Goal: Transaction & Acquisition: Purchase product/service

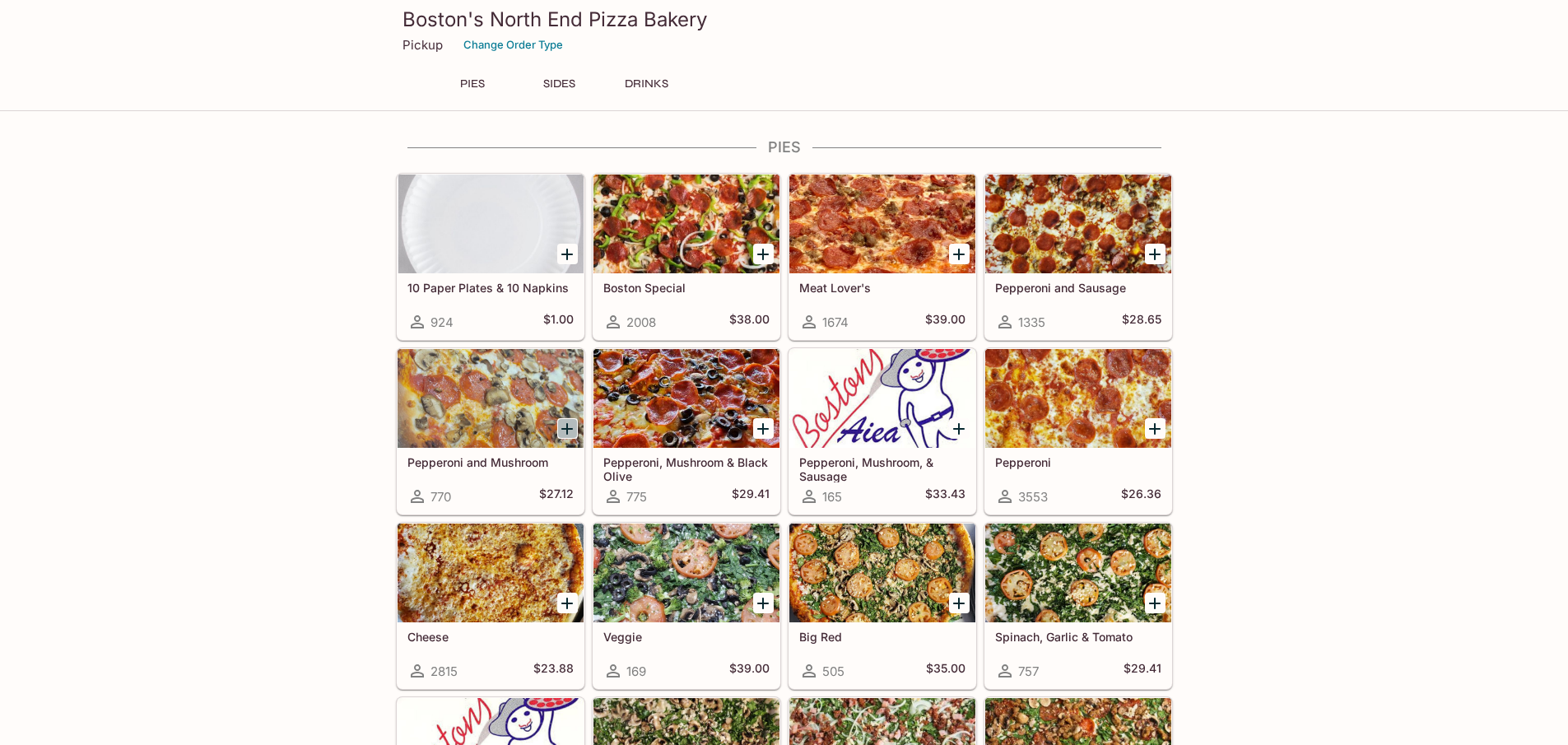
click at [573, 424] on icon "Add Pepperoni and Mushroom" at bounding box center [567, 428] width 20 height 20
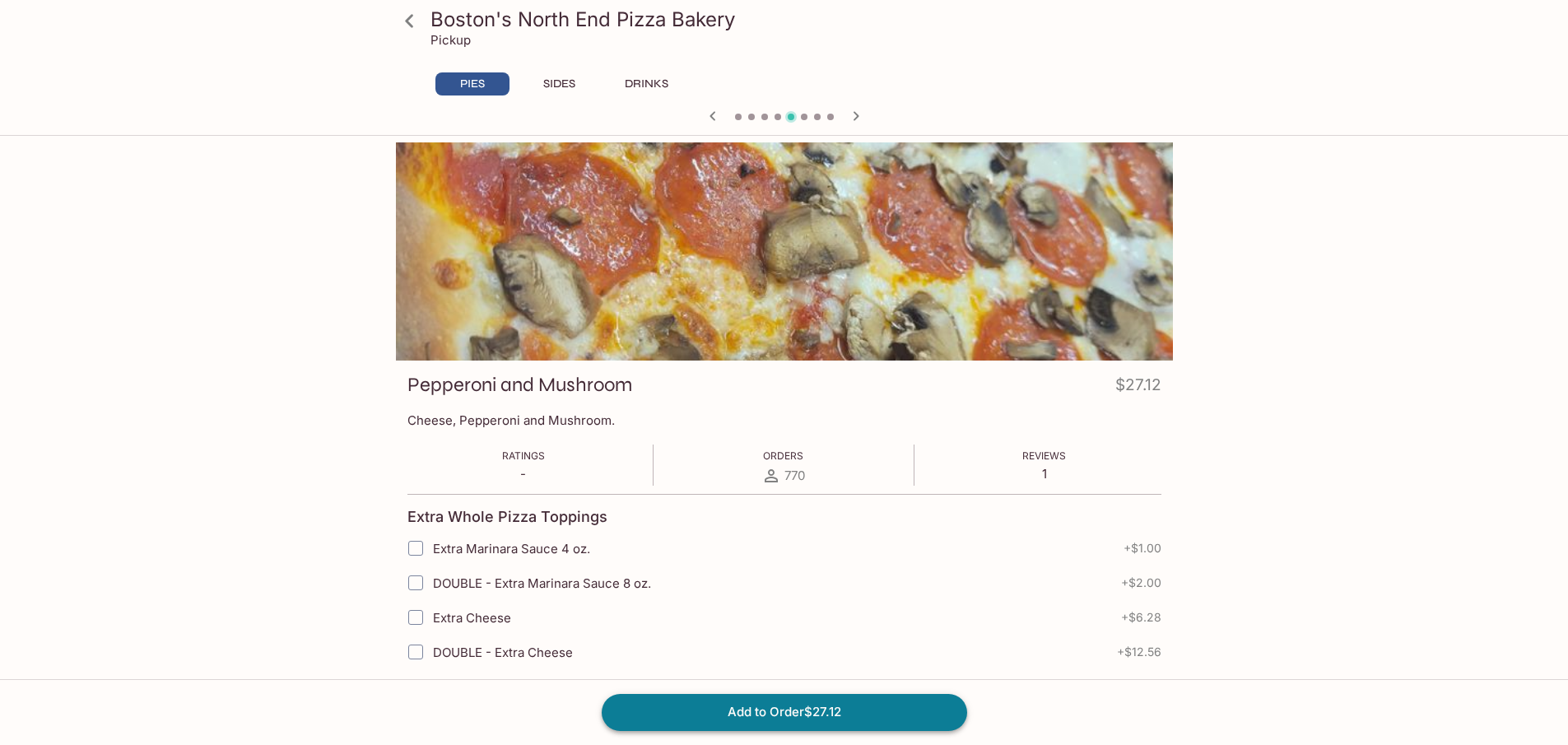
click at [816, 706] on button "Add to Order $27.12" at bounding box center [784, 712] width 365 height 37
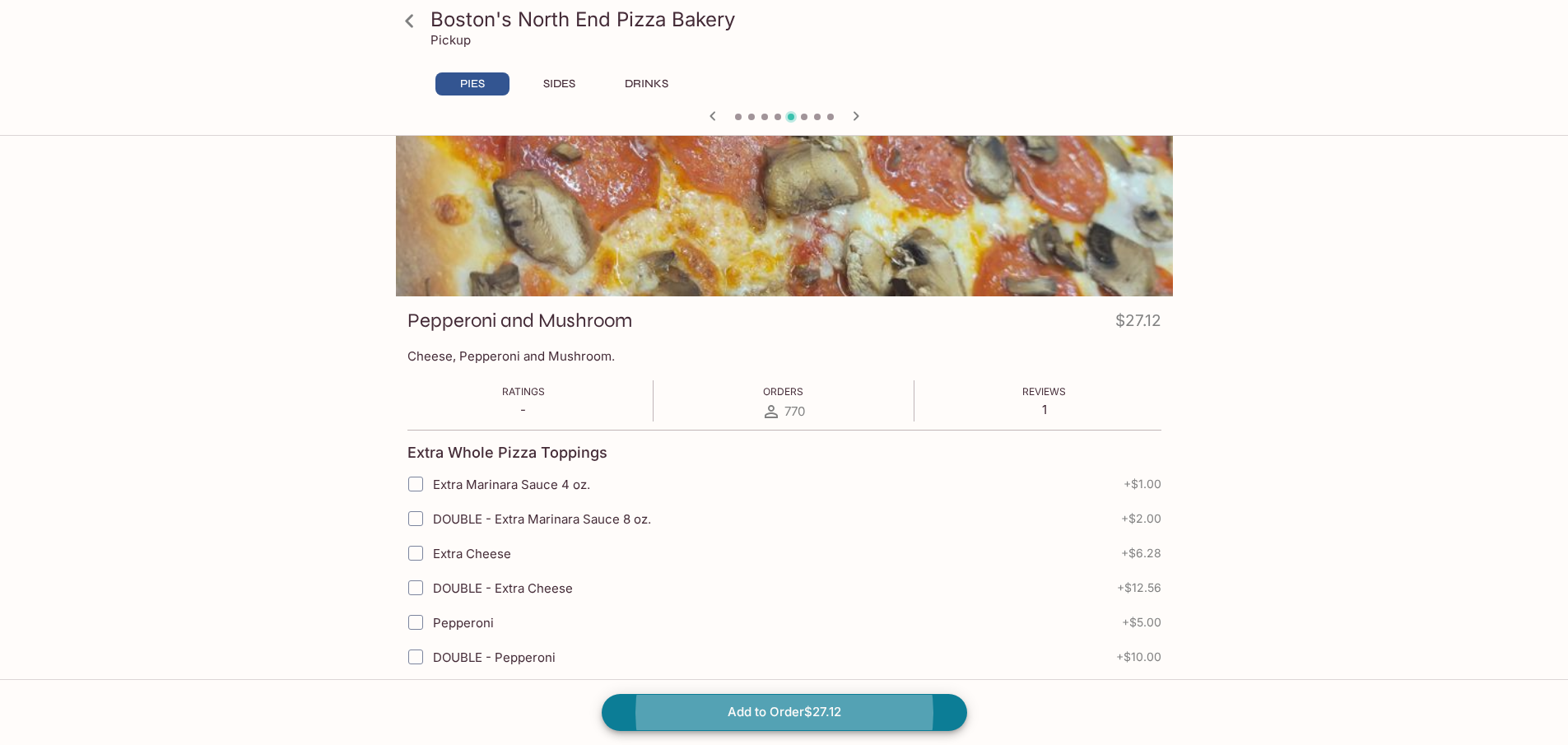
scroll to position [3625, 0]
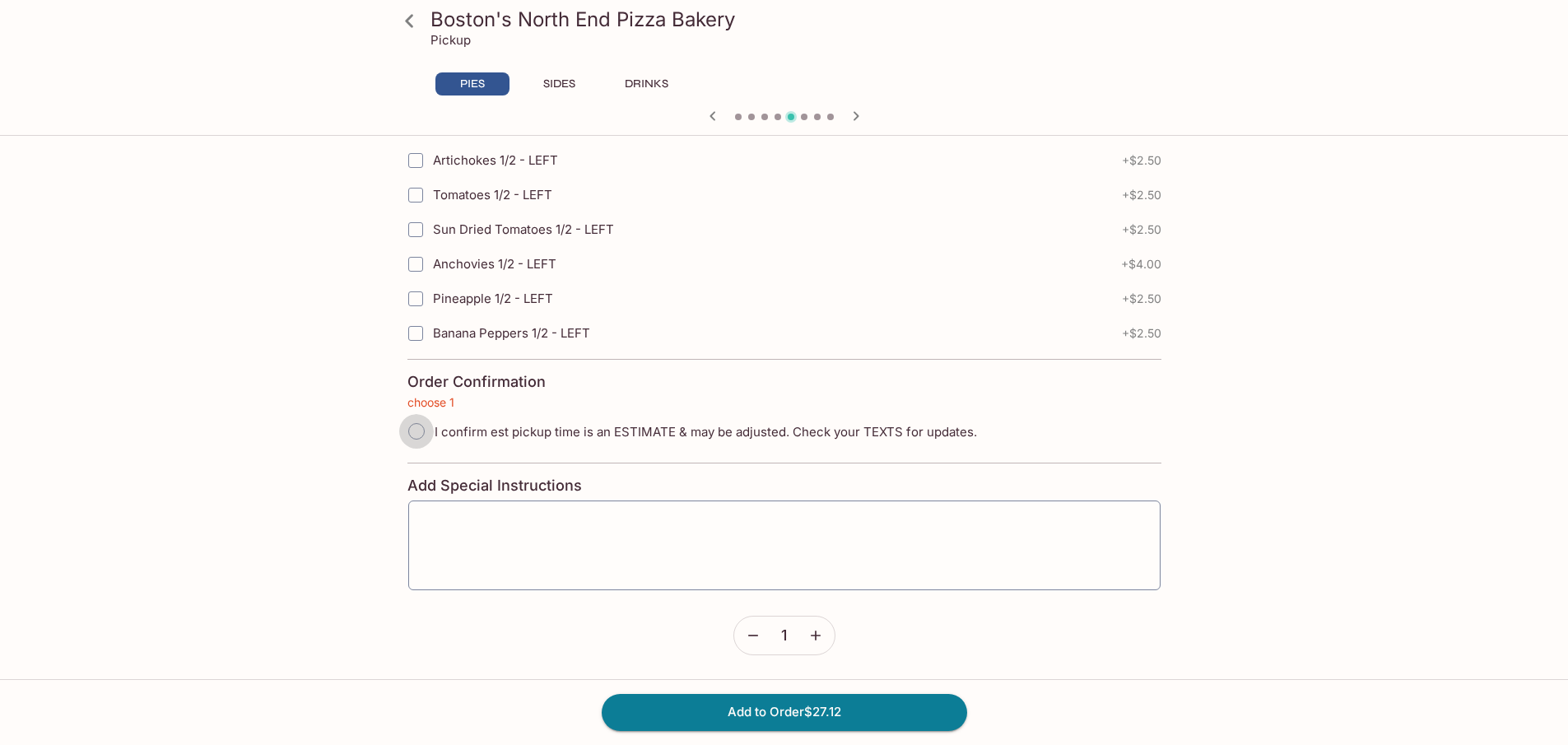
click at [412, 432] on input "I confirm est pickup time is an ESTIMATE & may be adjusted. Check your TEXTS fo…" at bounding box center [416, 431] width 35 height 35
radio input "true"
click at [827, 705] on button "Add to Order $27.12" at bounding box center [784, 712] width 365 height 37
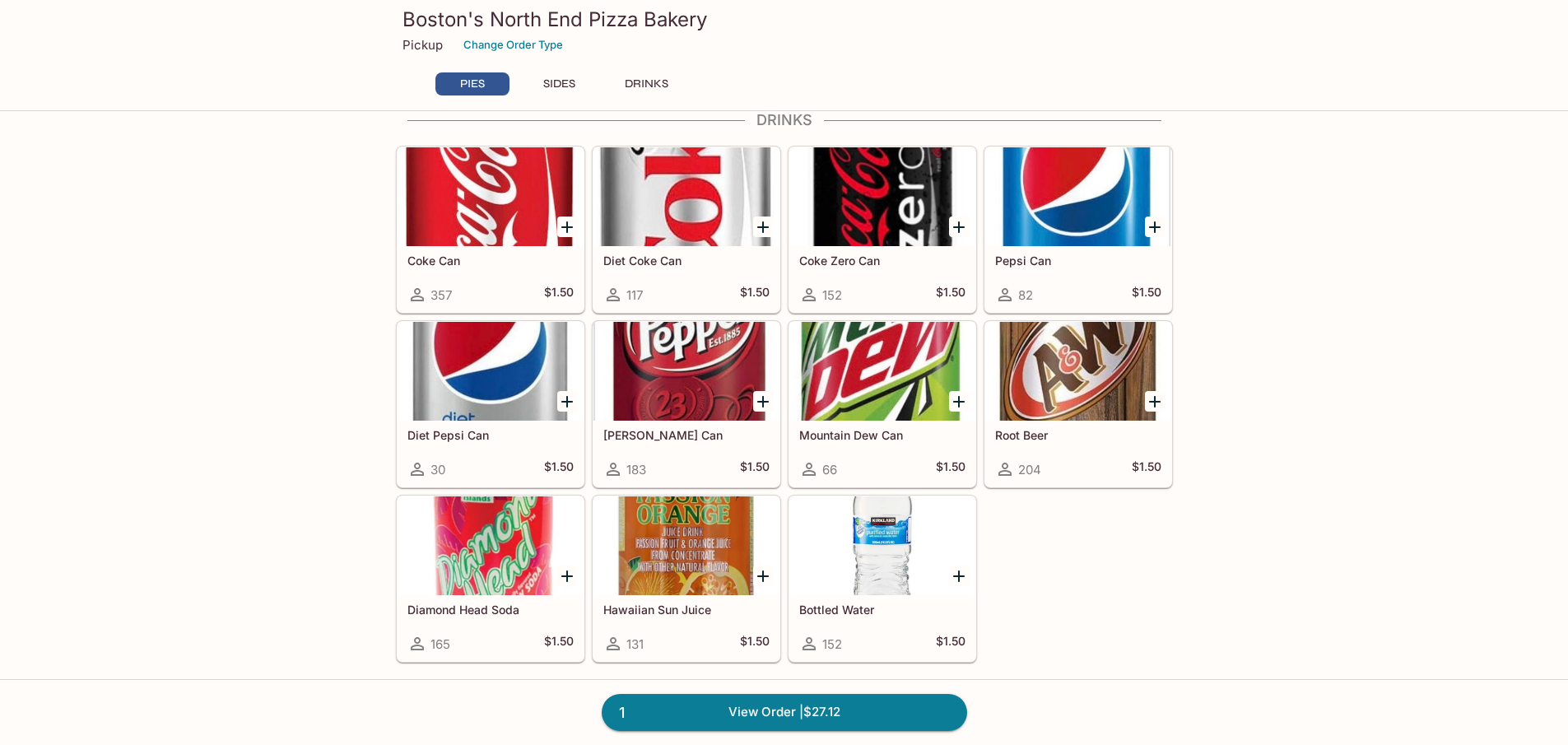
scroll to position [494, 0]
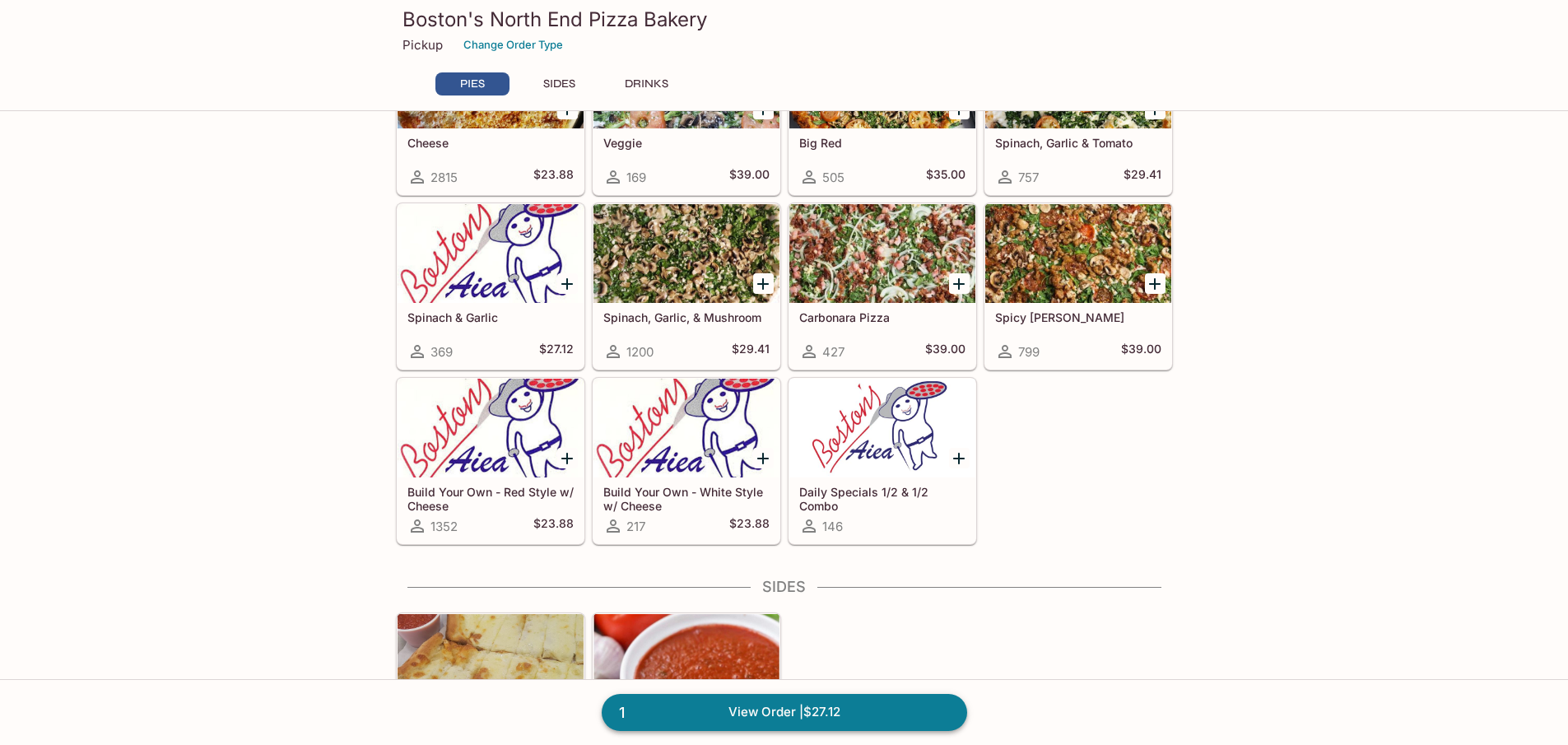
click at [806, 708] on link "1 View Order | $27.12" at bounding box center [784, 712] width 365 height 37
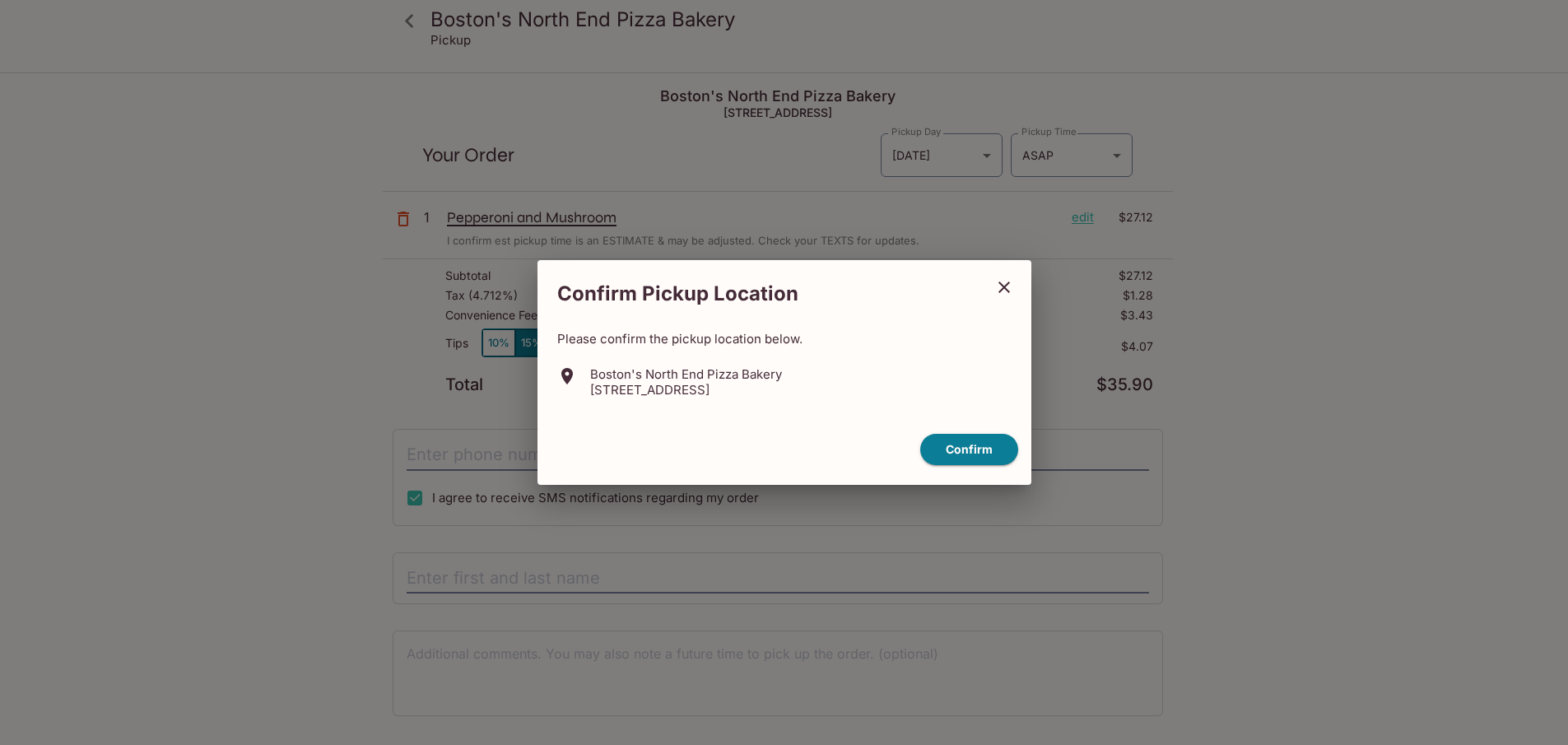
scroll to position [74, 0]
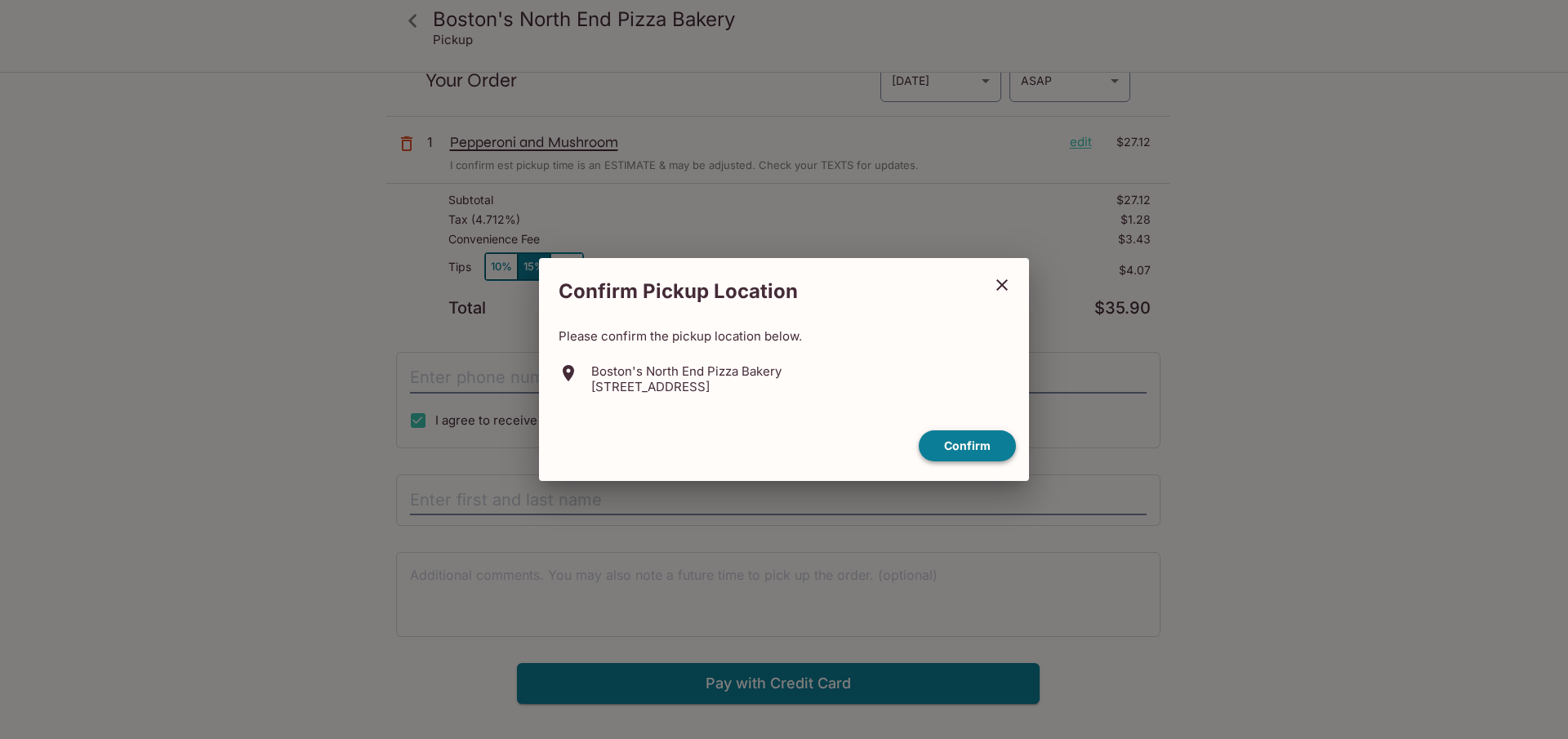
click at [975, 445] on button "Confirm" at bounding box center [967, 447] width 97 height 32
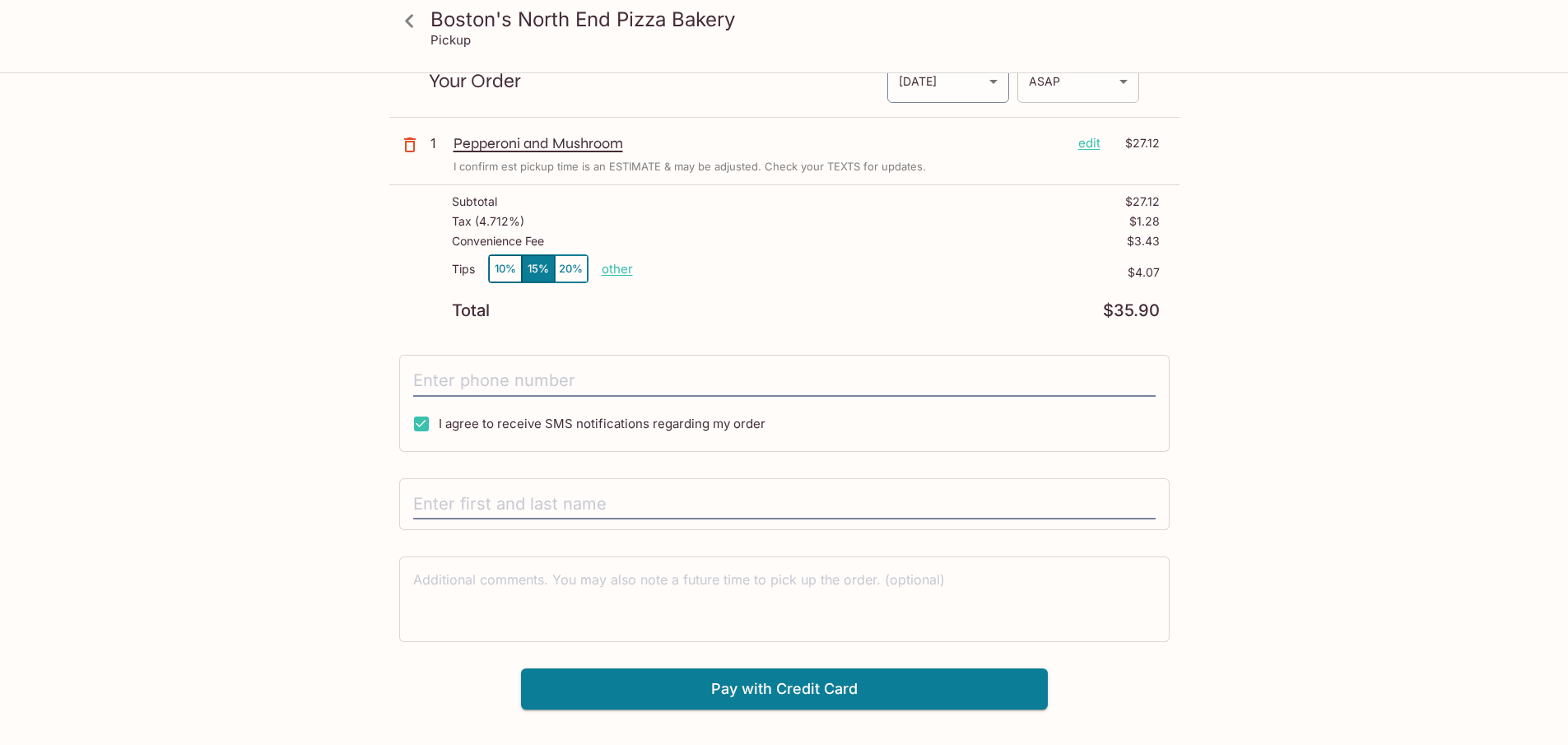
click at [1123, 79] on body "Boston's North End Pizza Bakery Pickup Boston's North End Pizza Bakery [STREET_…" at bounding box center [784, 372] width 1568 height 745
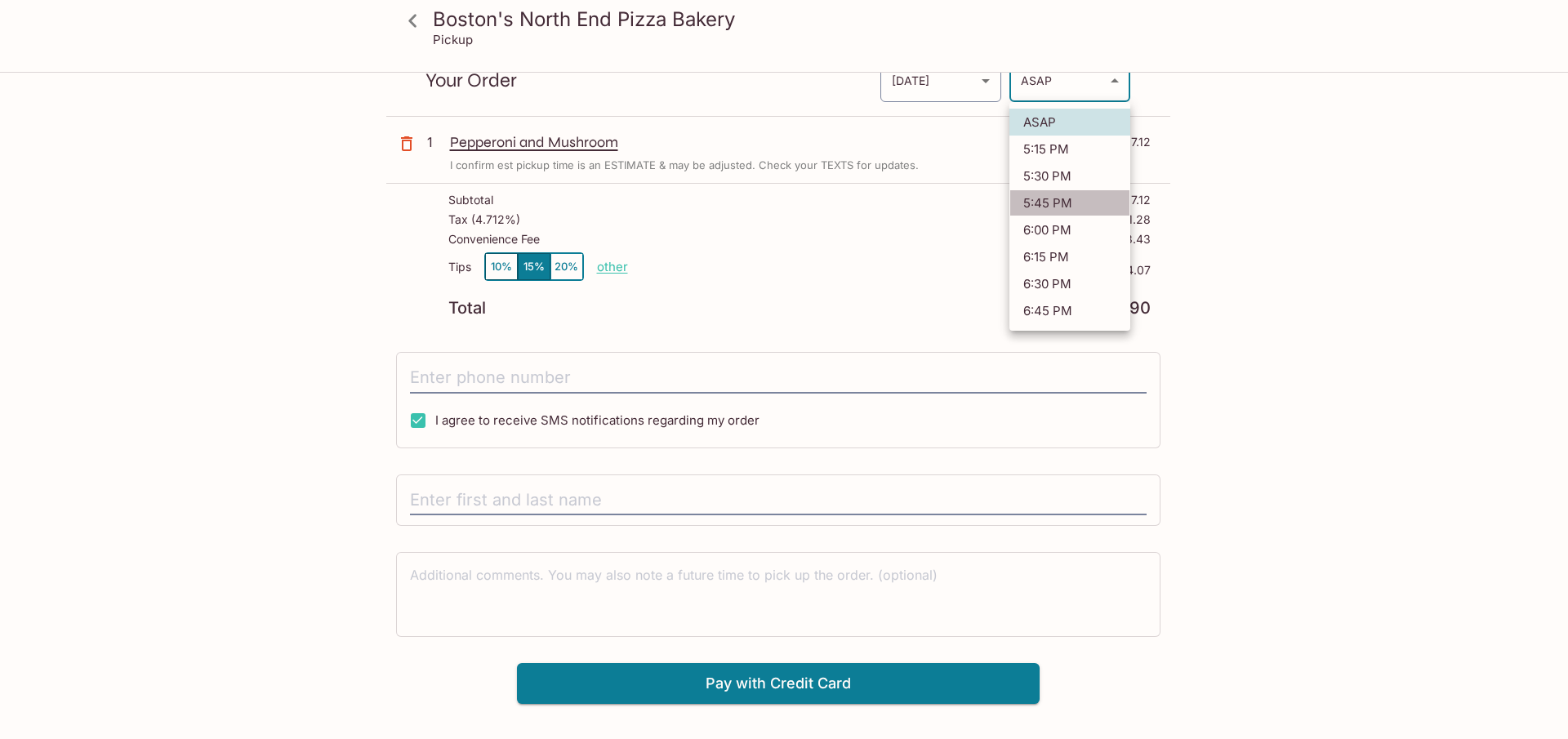
click at [1077, 204] on li "5:45 PM" at bounding box center [1070, 203] width 121 height 27
type input "[DATE]T03:45:19.000000Z"
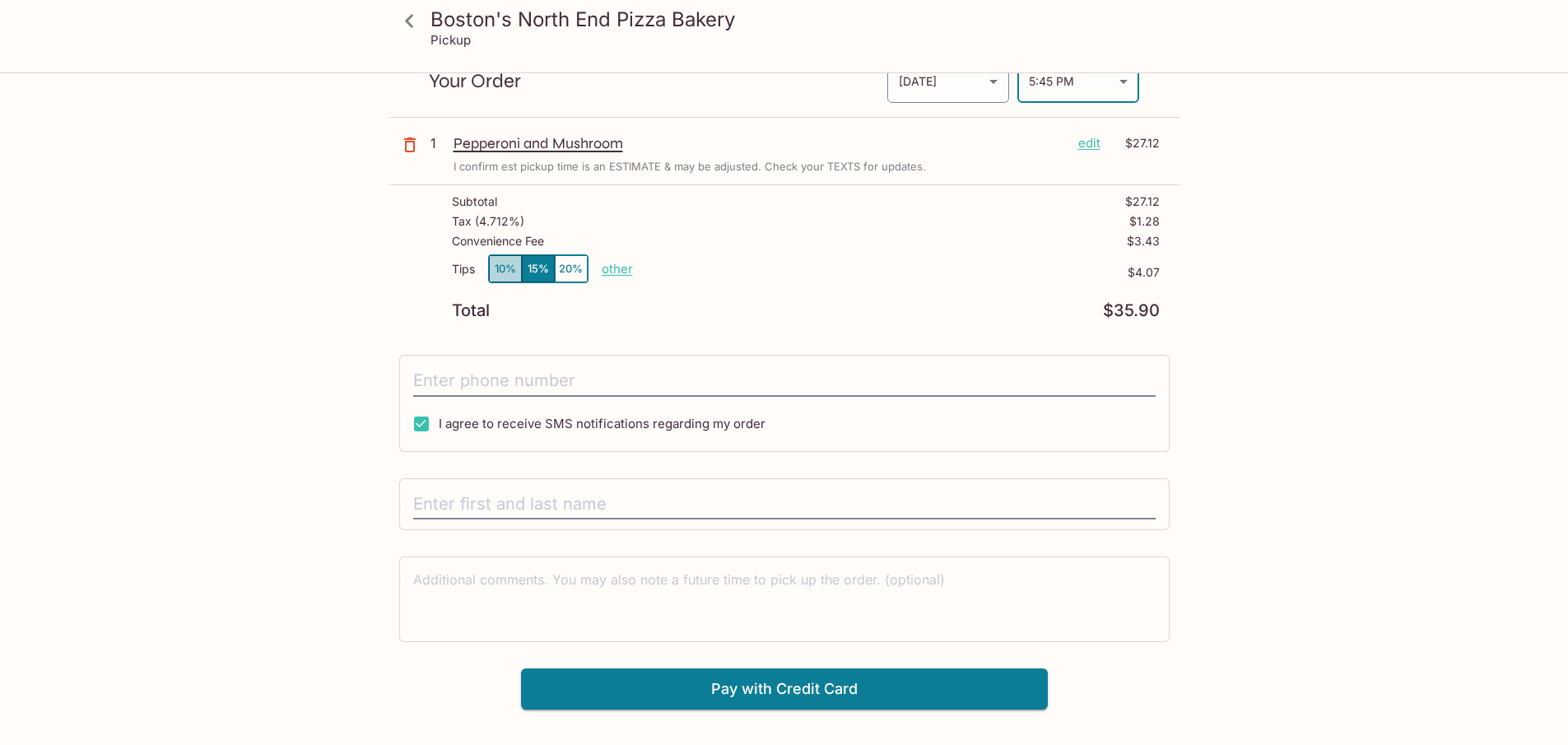
click at [506, 262] on button "10%" at bounding box center [505, 268] width 33 height 27
click at [522, 383] on input "tel" at bounding box center [784, 381] width 742 height 31
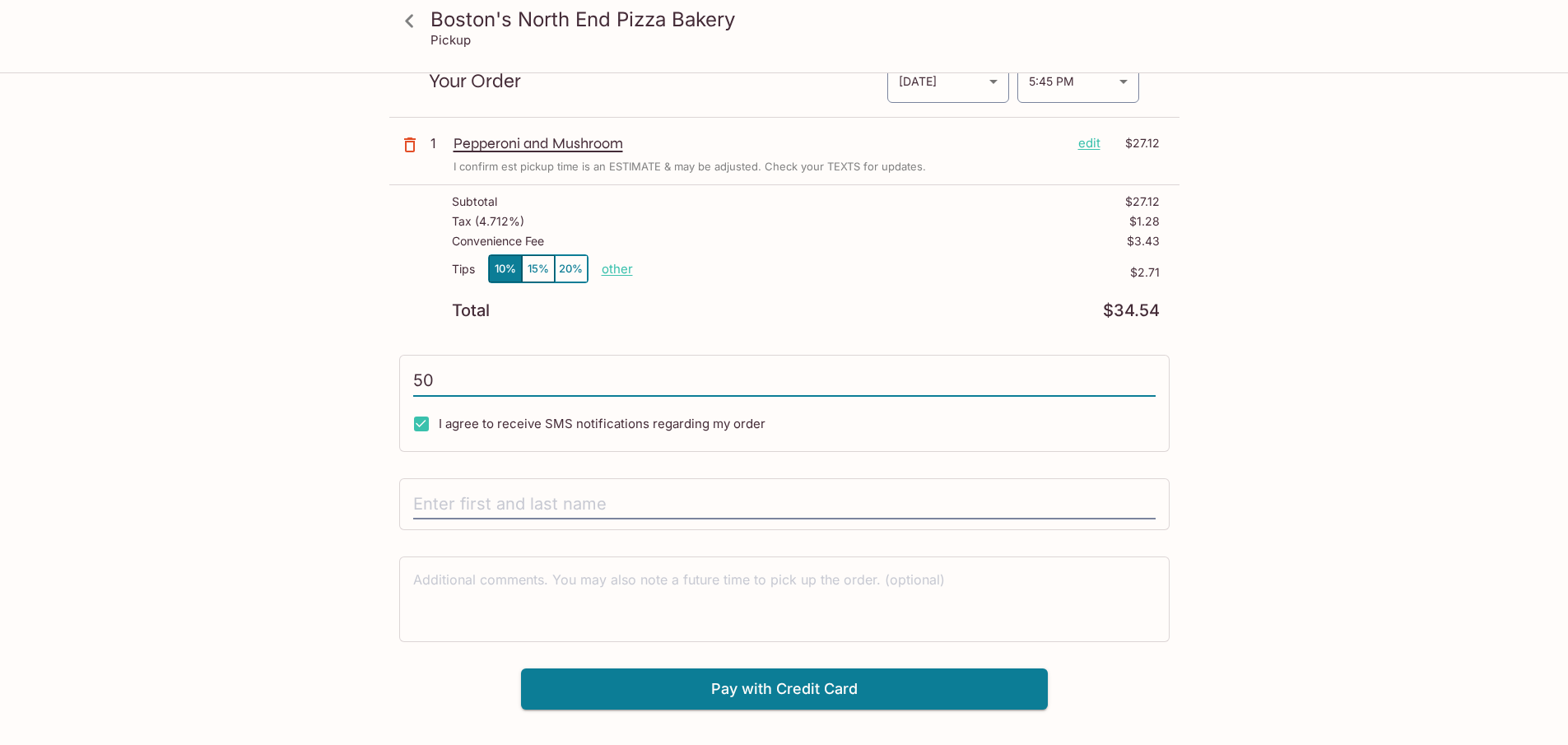
type input "5"
type input "[PHONE_NUMBER]"
click at [581, 505] on input "text" at bounding box center [784, 505] width 742 height 31
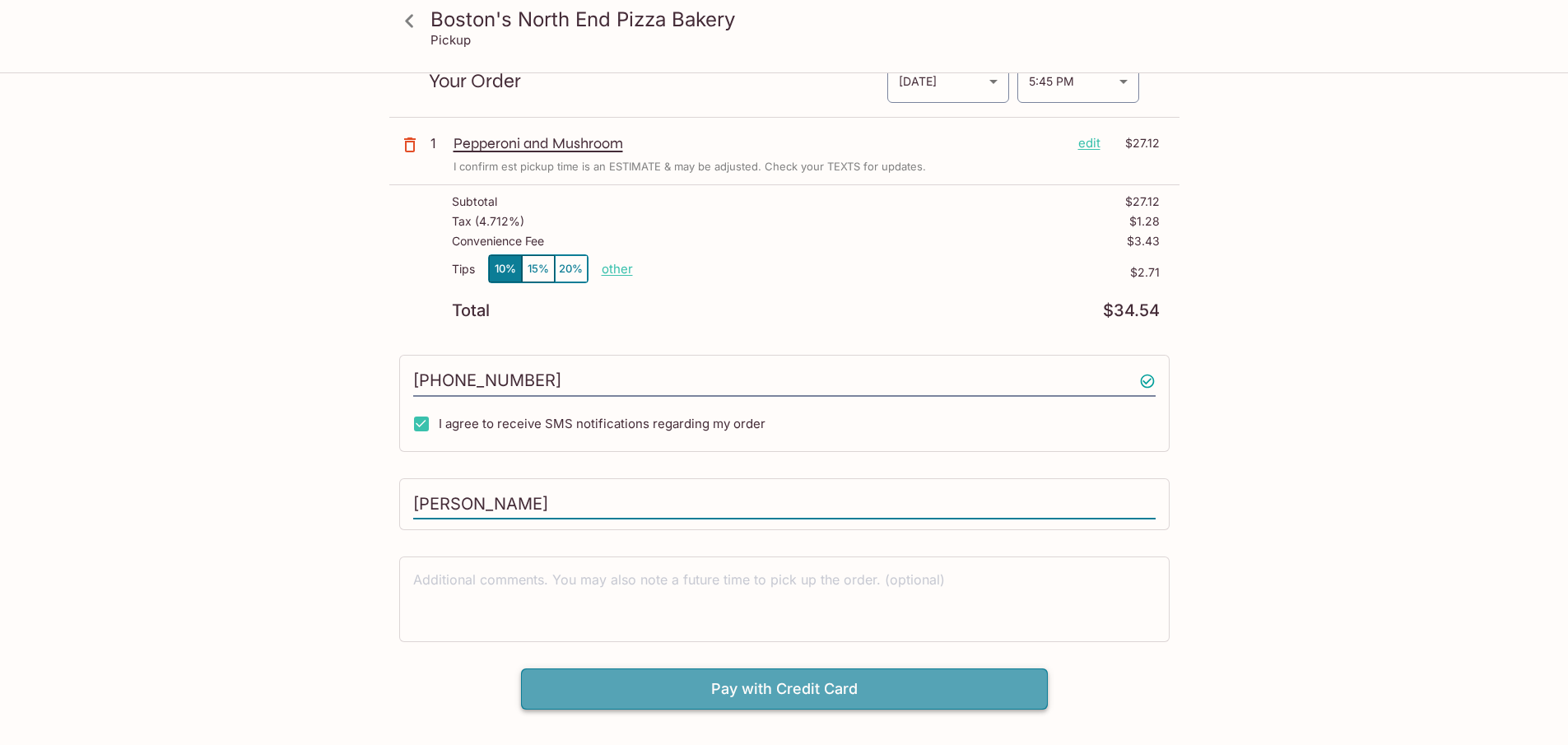
type input "[PERSON_NAME]"
click at [831, 698] on button "Pay with Credit Card" at bounding box center [784, 689] width 527 height 41
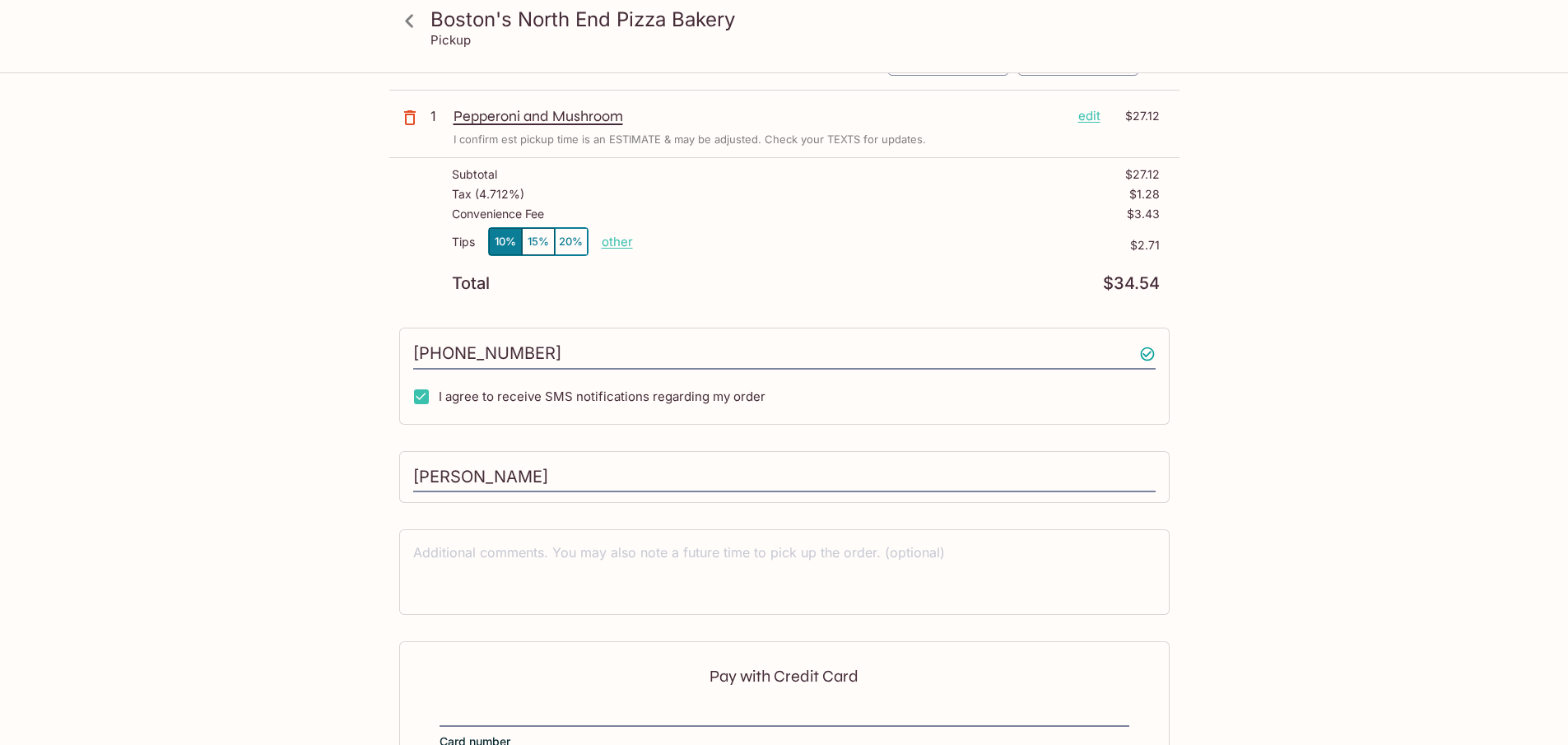
scroll to position [285, 0]
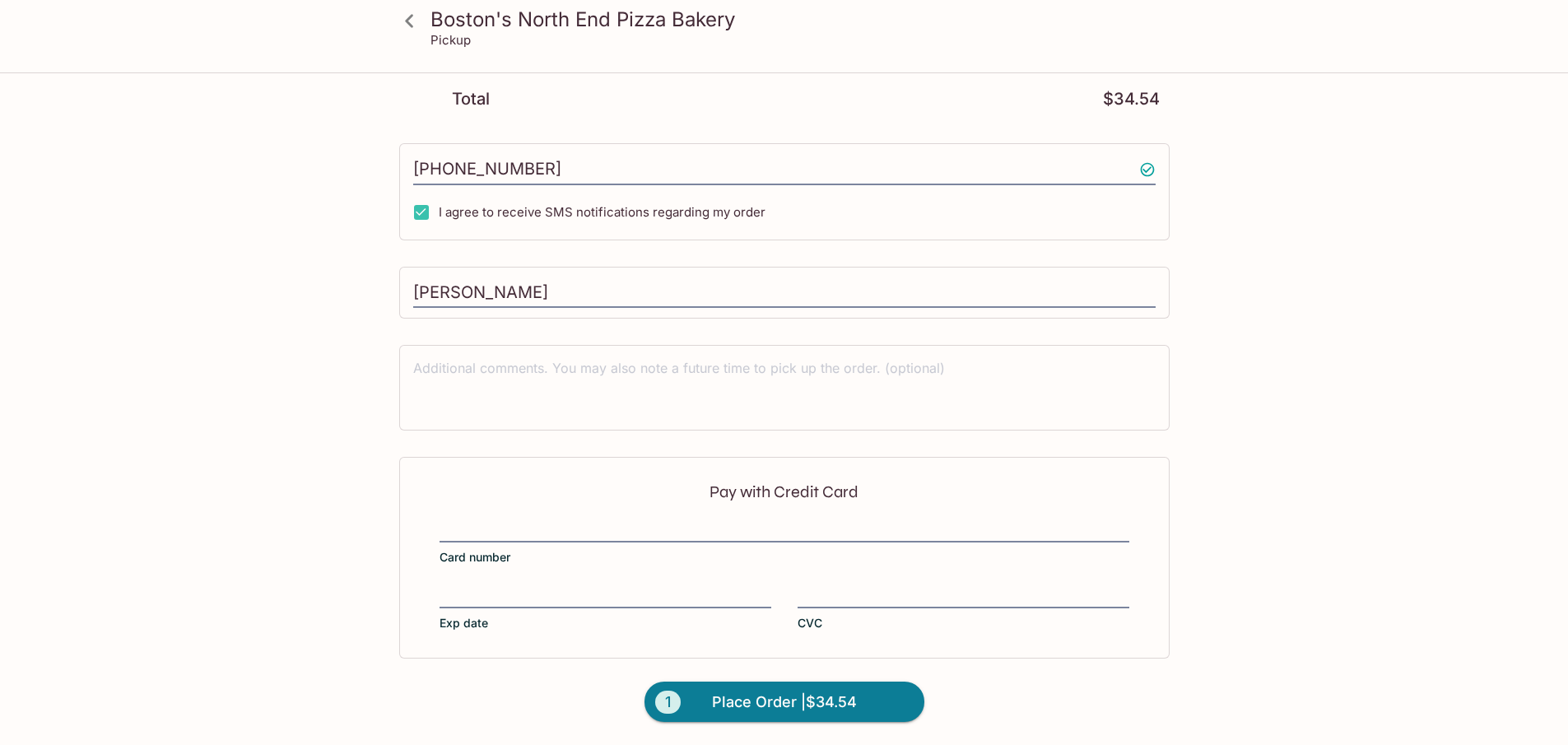
click at [544, 579] on div "Pay with Credit Card Card number Exp date CVC" at bounding box center [784, 557] width 770 height 200
click at [842, 698] on span "Place Order | $34.54" at bounding box center [784, 702] width 145 height 26
